Goal: Transaction & Acquisition: Purchase product/service

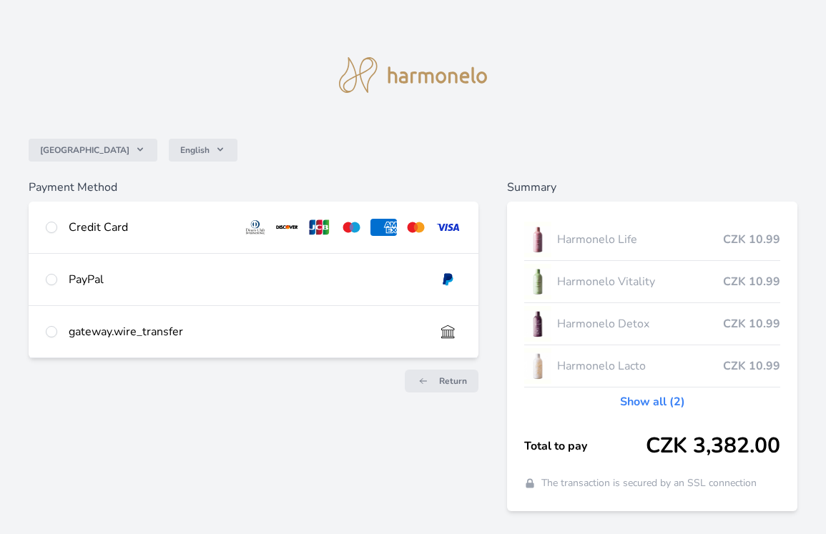
click at [181, 230] on div "Credit Card" at bounding box center [150, 227] width 162 height 17
radio input "true"
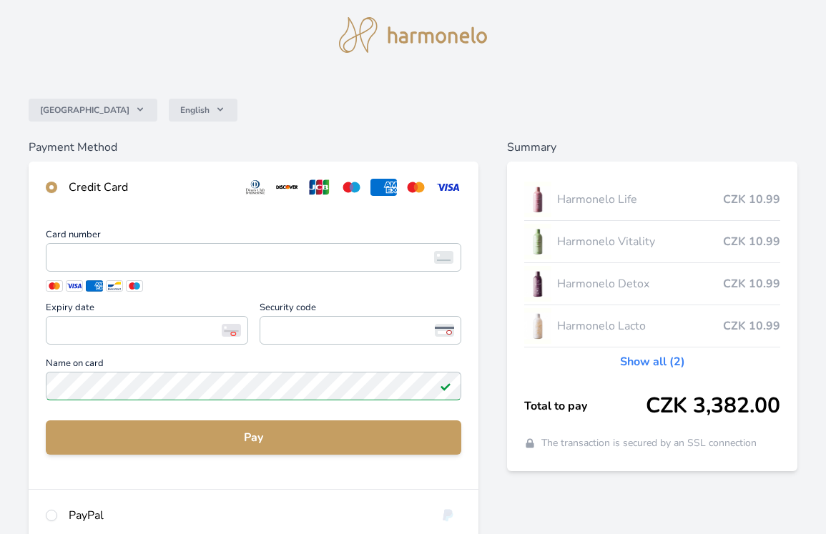
scroll to position [77, 0]
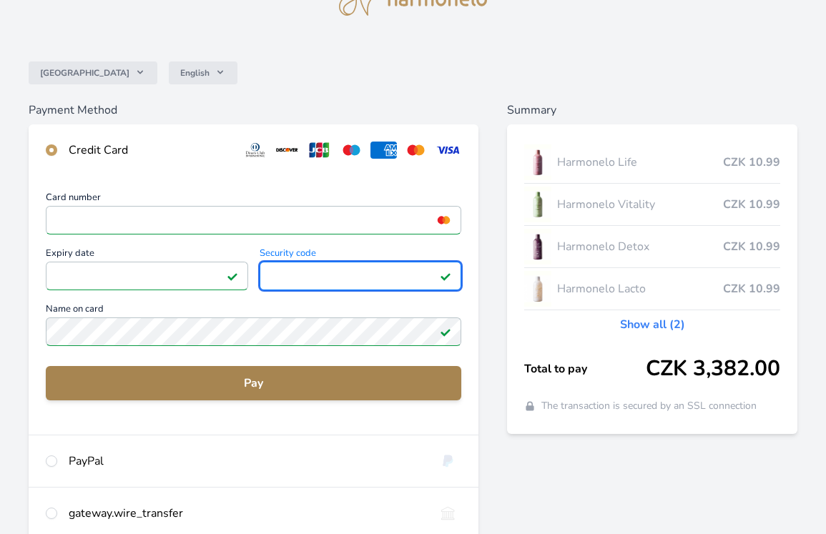
click at [258, 382] on span "Pay" at bounding box center [253, 383] width 393 height 17
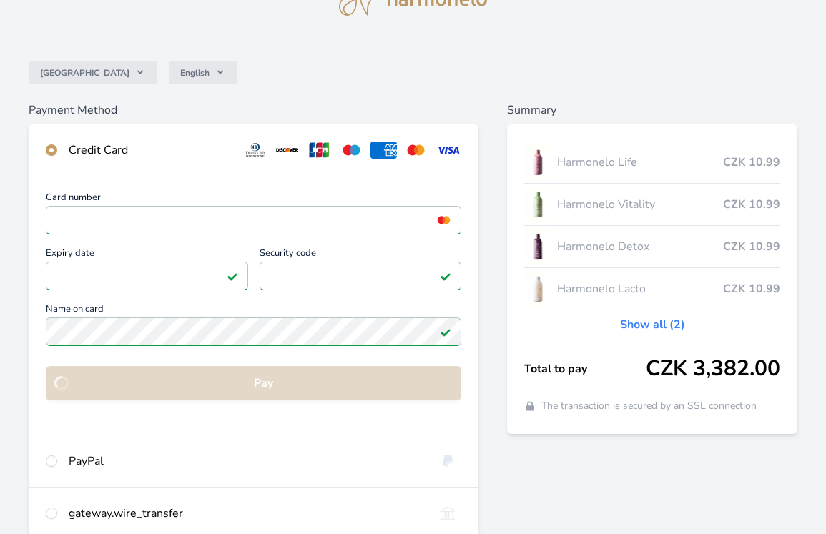
scroll to position [40, 0]
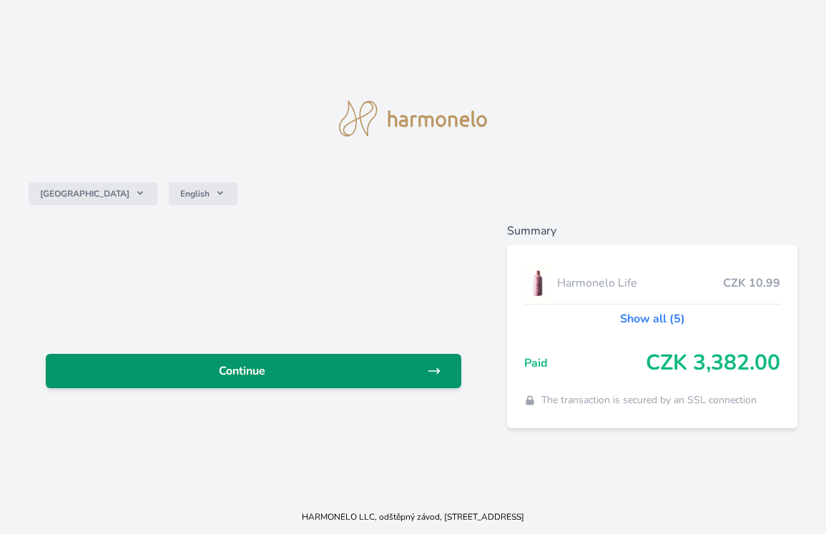
click at [329, 374] on span "Continue" at bounding box center [242, 371] width 370 height 17
